Goal: Task Accomplishment & Management: Use online tool/utility

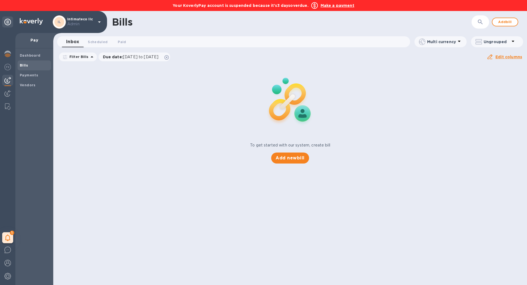
click at [338, 5] on b "Make a payment" at bounding box center [337, 5] width 34 height 4
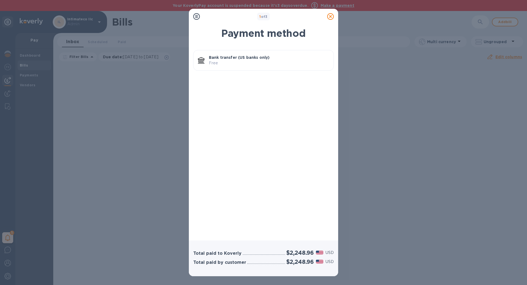
click at [299, 60] on p "Bank transfer (US banks only)" at bounding box center [269, 57] width 120 height 5
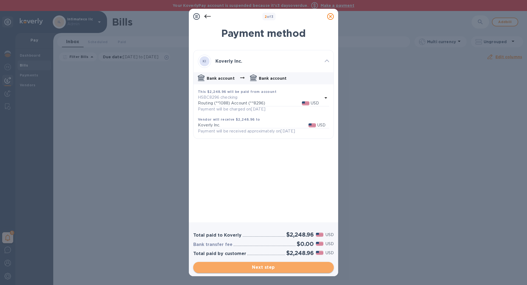
click at [285, 265] on span "Next step" at bounding box center [264, 267] width 132 height 7
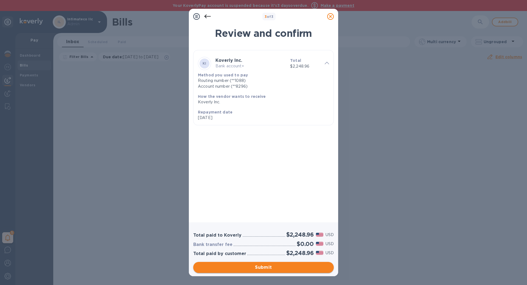
click at [285, 265] on span "Submit" at bounding box center [264, 267] width 132 height 7
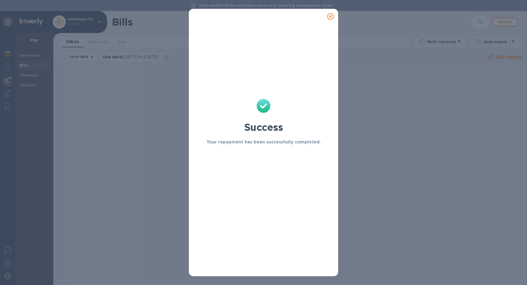
click at [330, 17] on icon at bounding box center [330, 16] width 7 height 7
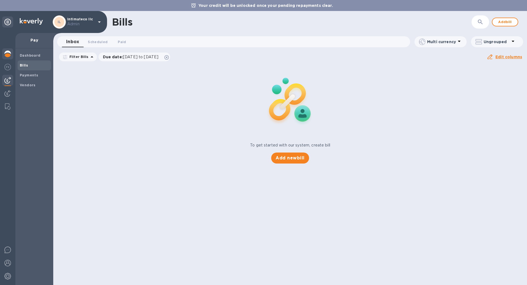
click at [11, 52] on div at bounding box center [7, 54] width 11 height 12
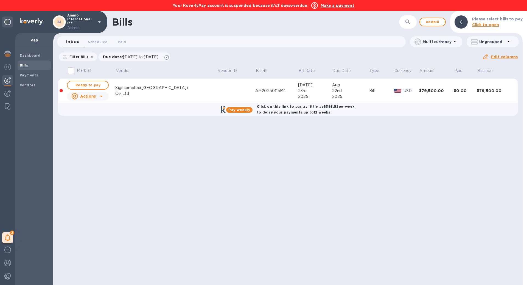
click at [339, 7] on b "Make a payment" at bounding box center [337, 5] width 34 height 4
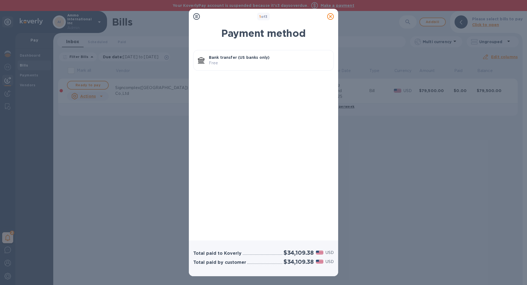
click at [318, 58] on p "Bank transfer (US banks only)" at bounding box center [269, 57] width 120 height 5
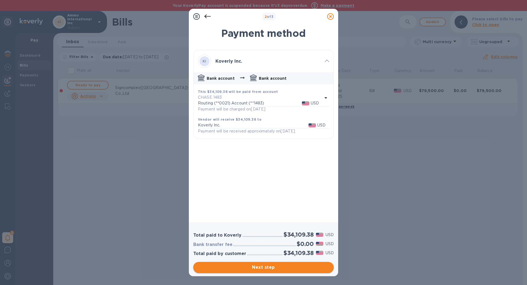
click at [305, 270] on button "Next step" at bounding box center [263, 266] width 140 height 11
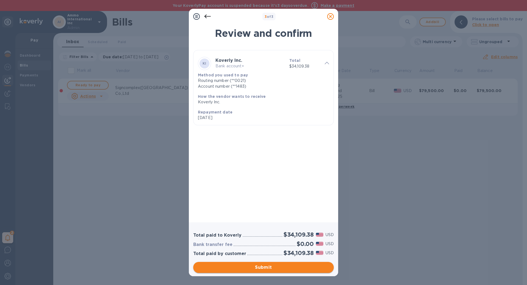
click at [305, 270] on button "Submit" at bounding box center [263, 266] width 140 height 11
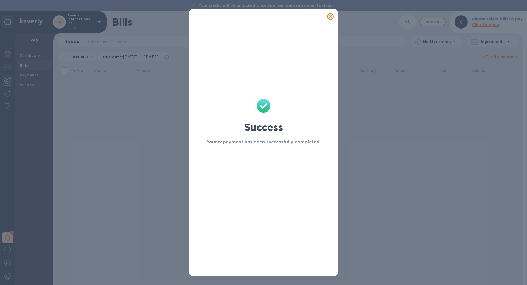
click at [331, 16] on icon at bounding box center [330, 16] width 7 height 7
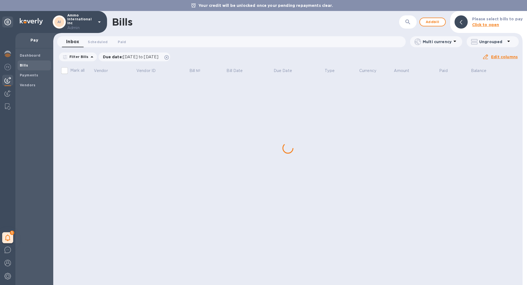
click at [93, 26] on p "Admin" at bounding box center [80, 28] width 27 height 6
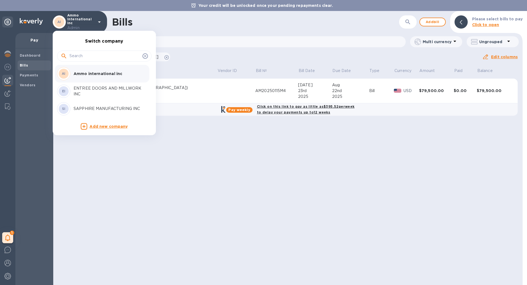
click at [226, 176] on div at bounding box center [263, 142] width 527 height 285
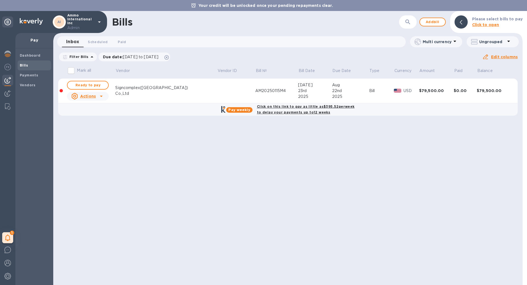
click at [90, 19] on p "Ammo international inc Admin" at bounding box center [80, 21] width 27 height 17
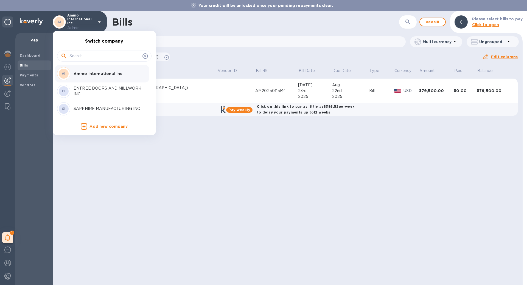
click at [94, 87] on p "ENTREE DOORS AND MILLWORK INC" at bounding box center [108, 91] width 69 height 12
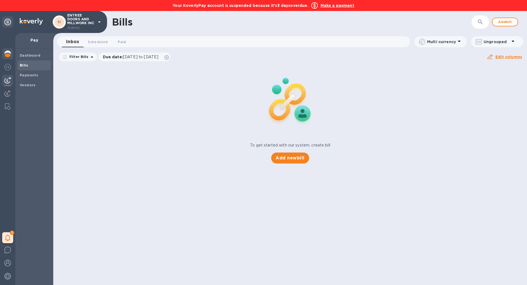
click at [10, 54] on img at bounding box center [7, 53] width 7 height 7
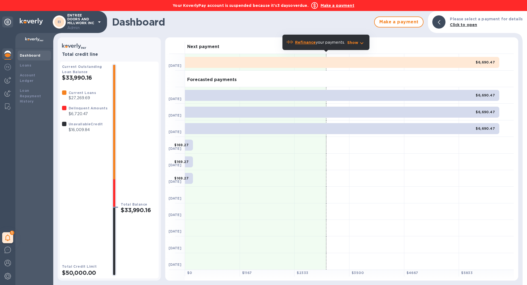
click at [343, 4] on b "Make a payment" at bounding box center [337, 5] width 34 height 4
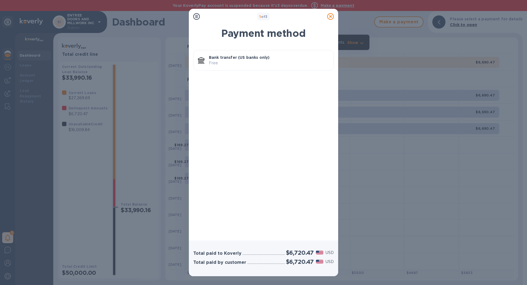
click at [257, 58] on p "Bank transfer (US banks only)" at bounding box center [269, 57] width 120 height 5
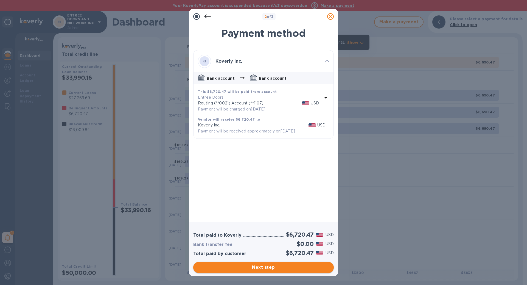
click at [255, 268] on span "Next step" at bounding box center [264, 267] width 132 height 7
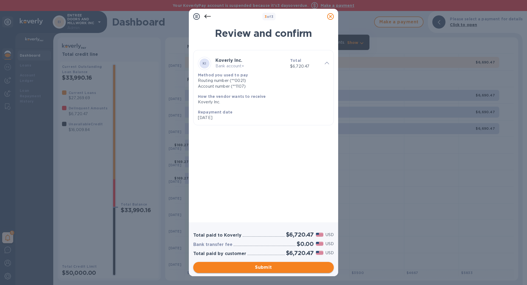
click at [255, 268] on span "Submit" at bounding box center [264, 267] width 132 height 7
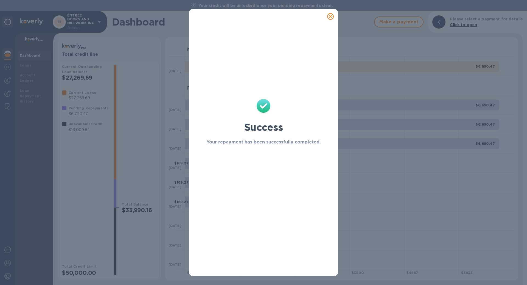
click at [333, 17] on icon at bounding box center [330, 16] width 7 height 7
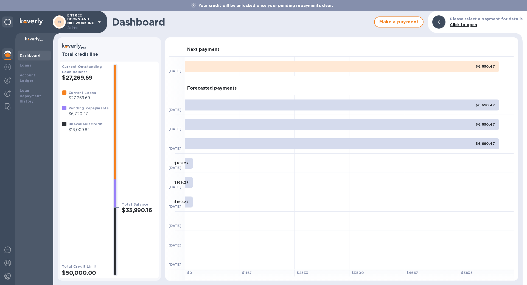
click at [91, 22] on p "ENTREE DOORS AND MILLWORK INC Admin" at bounding box center [80, 21] width 27 height 17
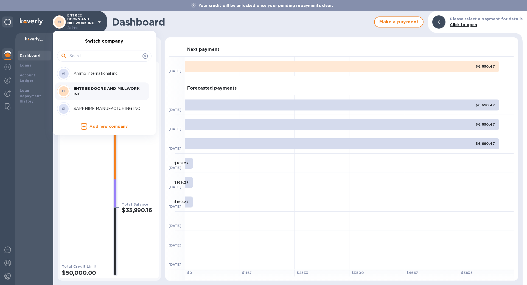
click at [96, 109] on p "SAPPHIRE MANUFACTURING INC" at bounding box center [108, 109] width 69 height 6
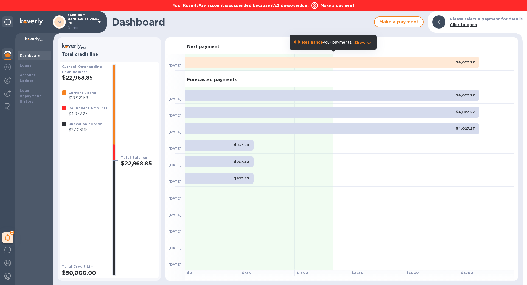
click at [364, 42] on p "Show" at bounding box center [359, 42] width 11 height 5
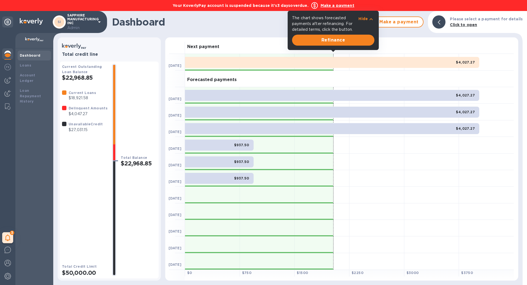
click at [397, 40] on div "Next payment" at bounding box center [349, 45] width 329 height 16
click at [398, 32] on div "Dashboard Make a payment Please select a payment for details Click to open" at bounding box center [287, 22] width 469 height 22
click at [335, 4] on b "Make a payment" at bounding box center [337, 5] width 34 height 4
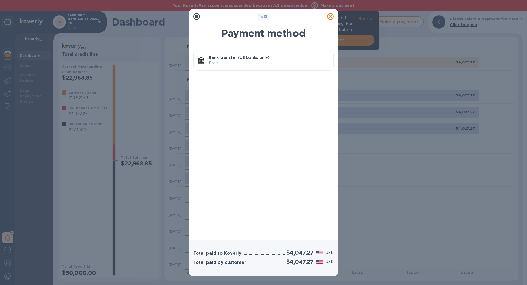
click at [281, 63] on p "Free" at bounding box center [269, 63] width 120 height 6
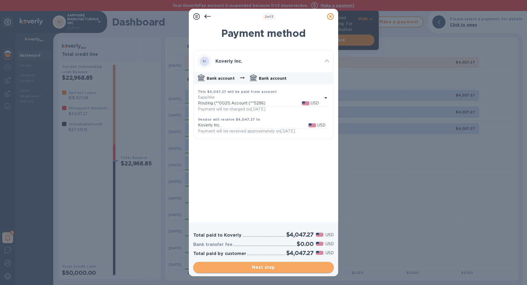
click at [286, 266] on span "Next step" at bounding box center [264, 267] width 132 height 7
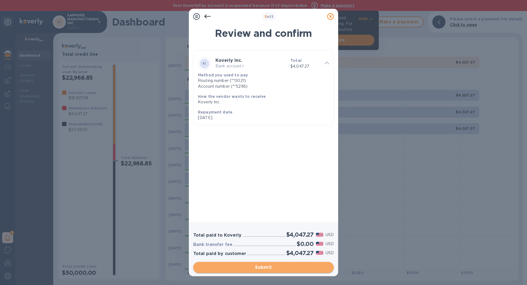
click at [286, 266] on span "Submit" at bounding box center [264, 267] width 132 height 7
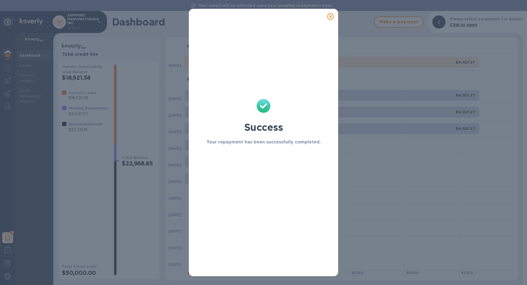
click at [330, 16] on icon at bounding box center [330, 16] width 7 height 7
